Goal: Browse casually

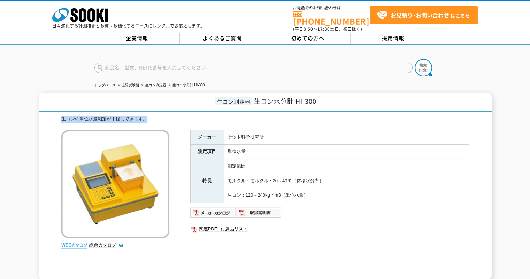
click at [86, 20] on icon "株式会社 ソーキ" at bounding box center [80, 15] width 56 height 14
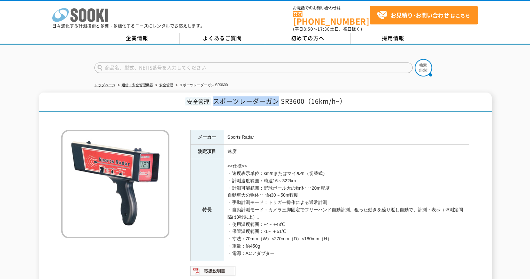
click at [85, 9] on icon at bounding box center [83, 15] width 8 height 14
